Goal: Task Accomplishment & Management: Use online tool/utility

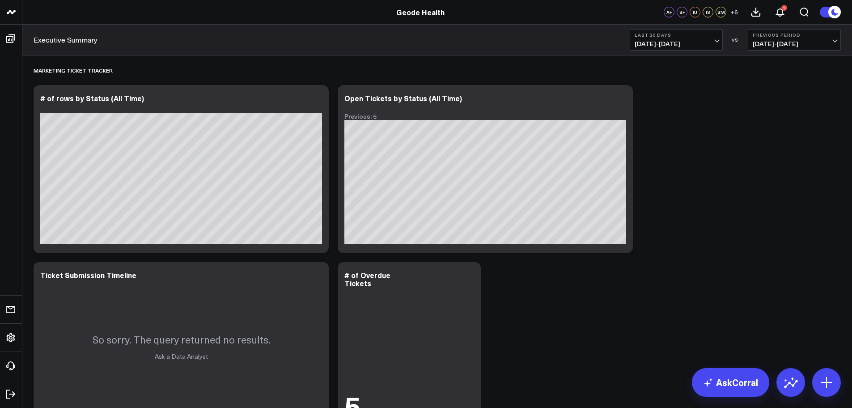
click at [782, 141] on div "Marketing Ticket Tracker Modify via AI Copy link to widget Ask support Remove C…" at bounding box center [437, 244] width 816 height 378
click at [729, 252] on div "Marketing Ticket Tracker Modify via AI Copy link to widget Ask support Remove C…" at bounding box center [437, 244] width 816 height 378
click at [709, 39] on button "Last 30 Days [DATE] - [DATE]" at bounding box center [676, 39] width 93 height 21
click at [676, 288] on link "Custom Dates" at bounding box center [676, 285] width 92 height 17
select select "8"
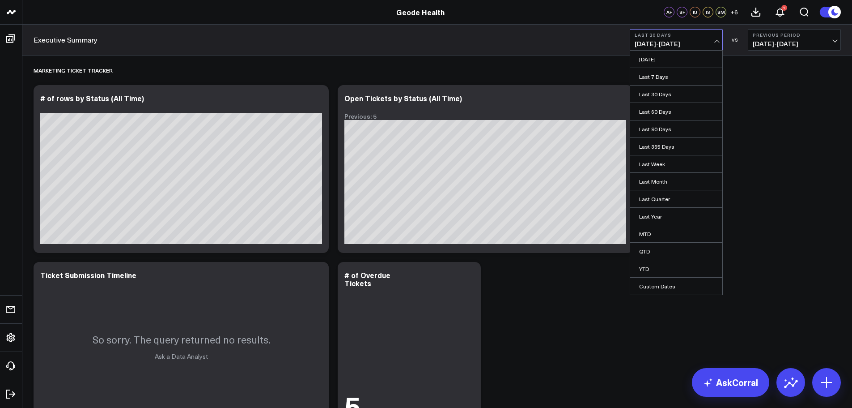
select select "2025"
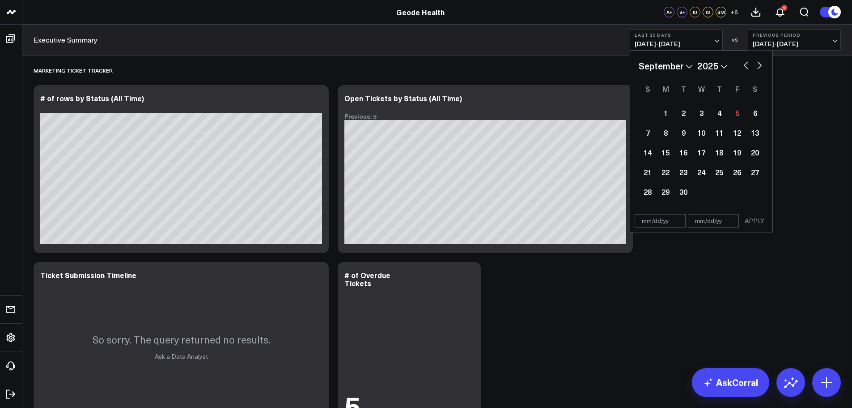
click at [746, 61] on button "button" at bounding box center [746, 64] width 9 height 11
select select "7"
select select "2025"
click at [744, 68] on button "button" at bounding box center [746, 64] width 9 height 11
select select "6"
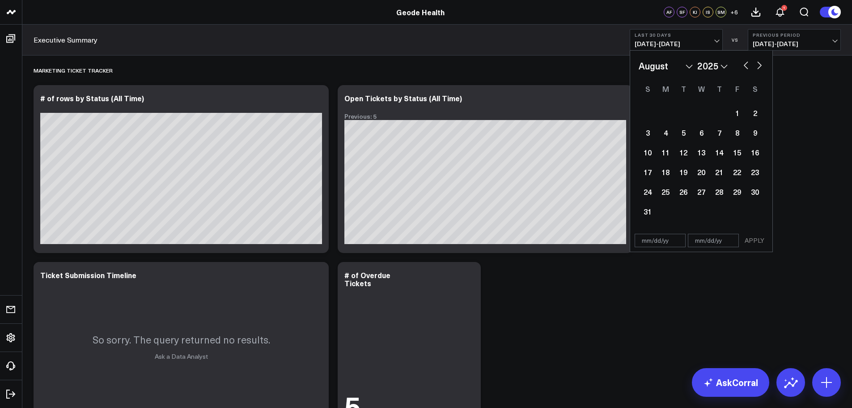
select select "2025"
click at [644, 194] on div "27" at bounding box center [648, 192] width 18 height 18
type input "[DATE]"
select select "6"
select select "2025"
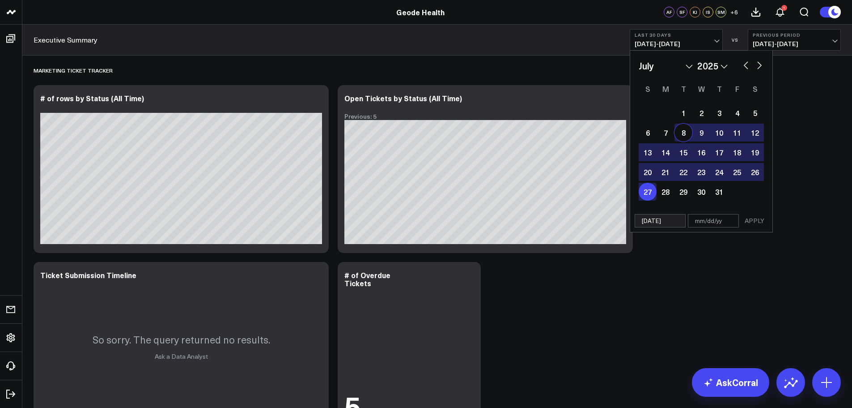
click at [760, 64] on button "button" at bounding box center [759, 64] width 9 height 11
select select "7"
select select "2025"
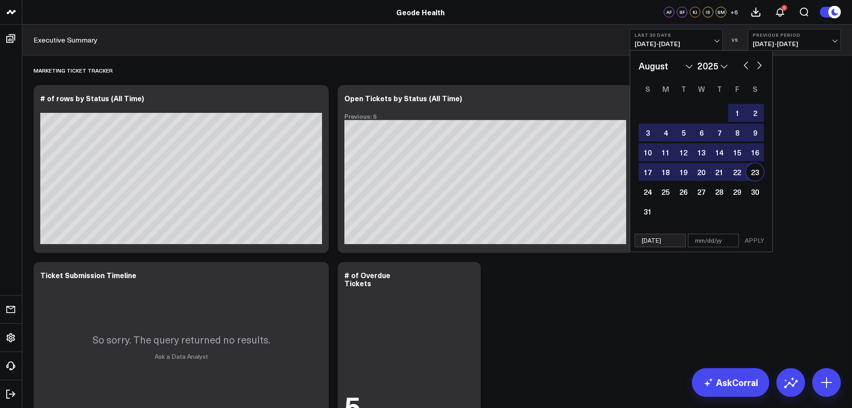
click at [756, 172] on div "23" at bounding box center [755, 172] width 18 height 18
type input "[DATE]"
select select "7"
select select "2025"
click at [762, 240] on button "APPLY" at bounding box center [754, 240] width 27 height 13
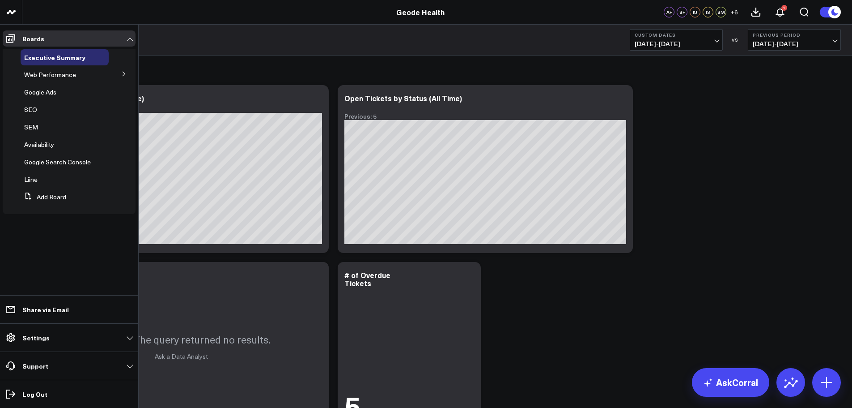
click at [124, 73] on icon at bounding box center [124, 74] width 2 height 4
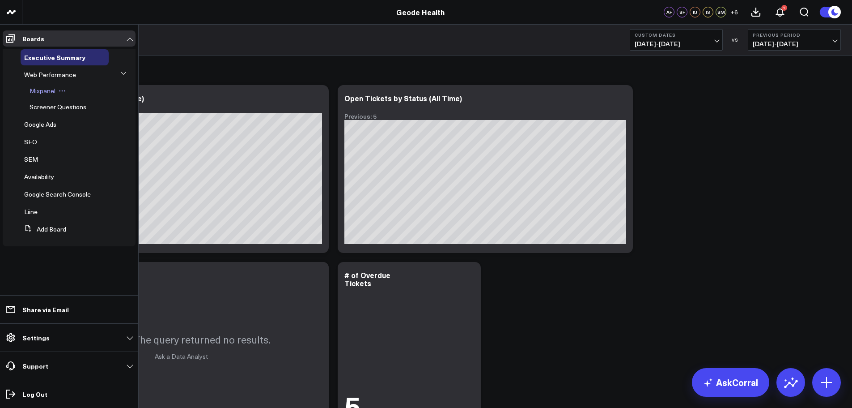
click at [44, 91] on span "Mixpanel" at bounding box center [43, 90] width 26 height 8
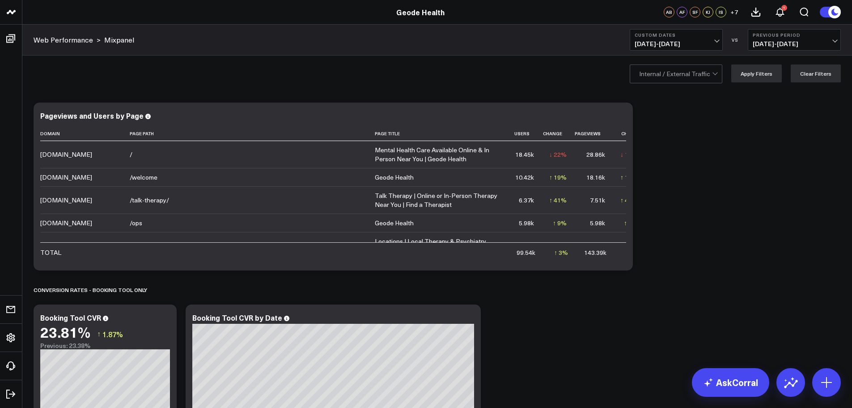
click at [701, 75] on div at bounding box center [675, 74] width 73 height 18
click at [678, 107] on div "External Only" at bounding box center [676, 111] width 92 height 18
click at [763, 71] on button "Apply Filters" at bounding box center [756, 73] width 51 height 18
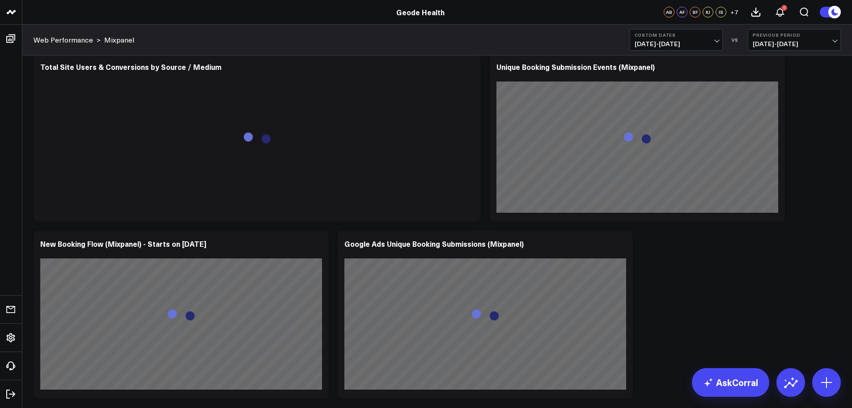
scroll to position [850, 0]
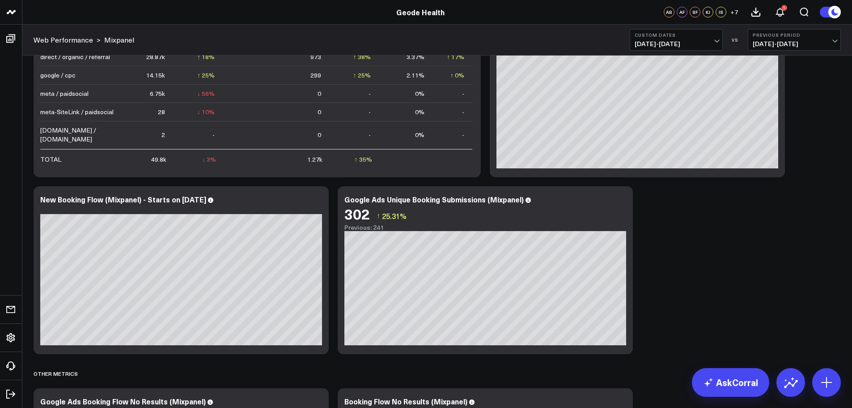
click at [704, 46] on span "[DATE] - [DATE]" at bounding box center [676, 43] width 83 height 7
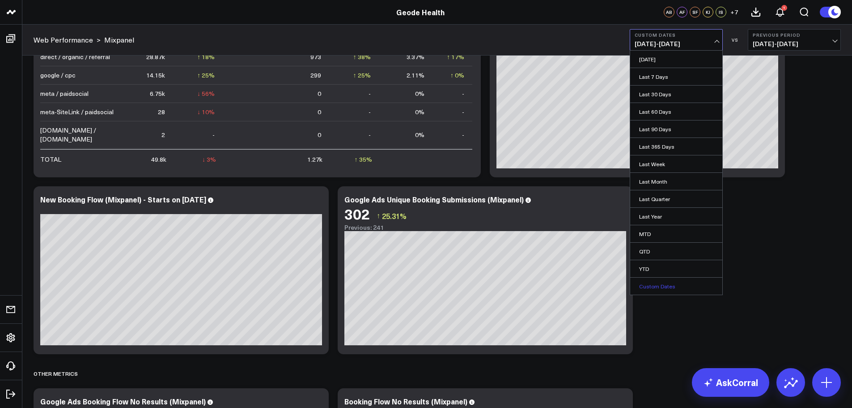
click at [669, 281] on link "Custom Dates" at bounding box center [676, 285] width 92 height 17
select select "8"
select select "2025"
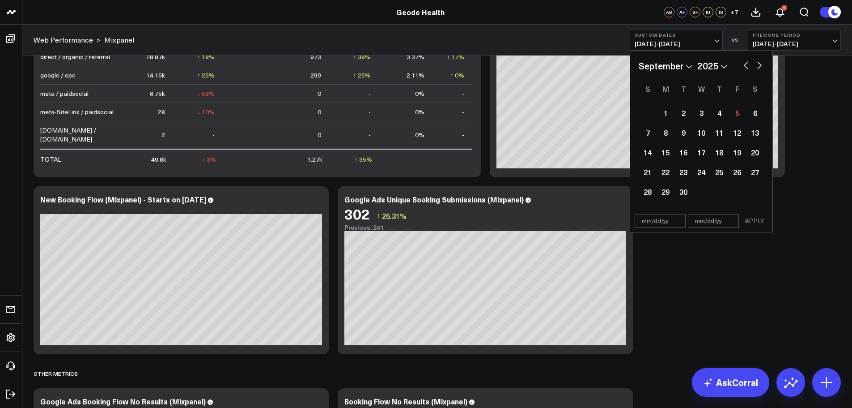
click at [743, 68] on button "button" at bounding box center [746, 64] width 9 height 11
select select "7"
select select "2025"
click at [650, 191] on div "24" at bounding box center [648, 192] width 18 height 18
type input "[DATE]"
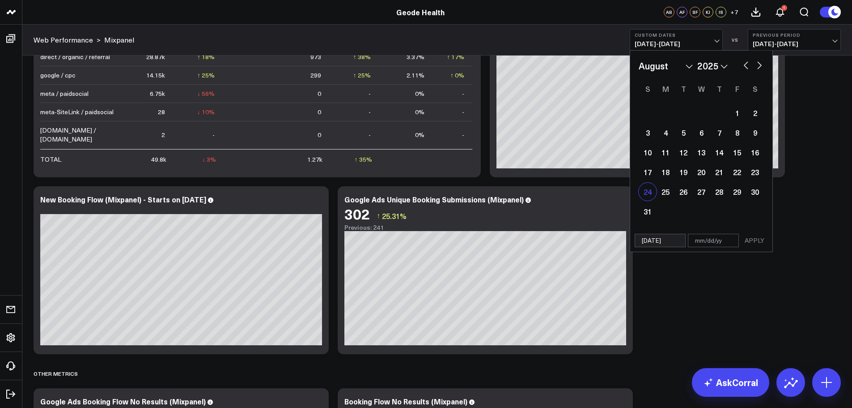
select select "7"
select select "2025"
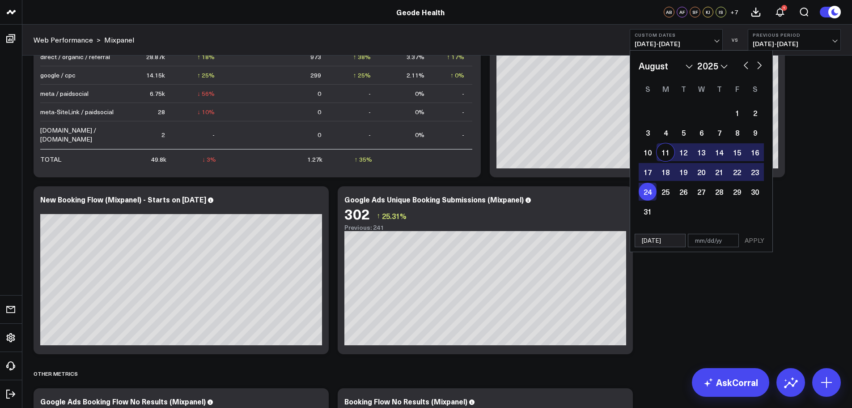
click at [758, 64] on button "button" at bounding box center [759, 64] width 9 height 11
select select "8"
select select "2025"
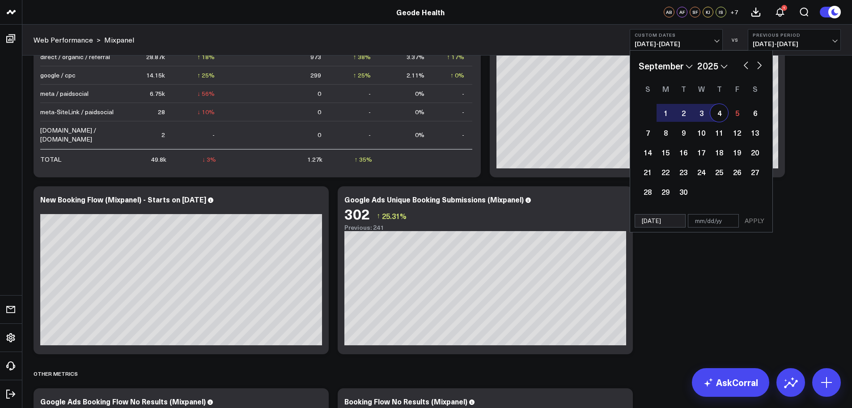
click at [718, 113] on div "4" at bounding box center [719, 113] width 18 height 18
type input "[DATE]"
select select "8"
select select "2025"
click at [759, 216] on button "APPLY" at bounding box center [754, 220] width 27 height 13
